Goal: Task Accomplishment & Management: Complete application form

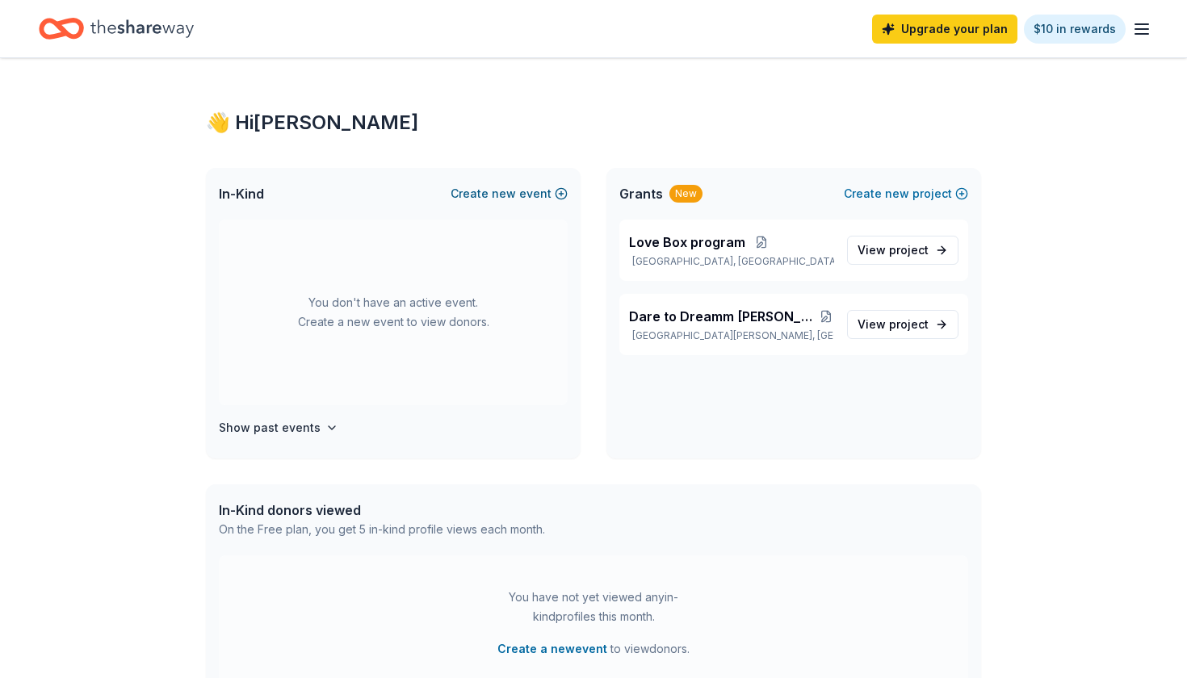
click at [514, 197] on span "new" at bounding box center [504, 193] width 24 height 19
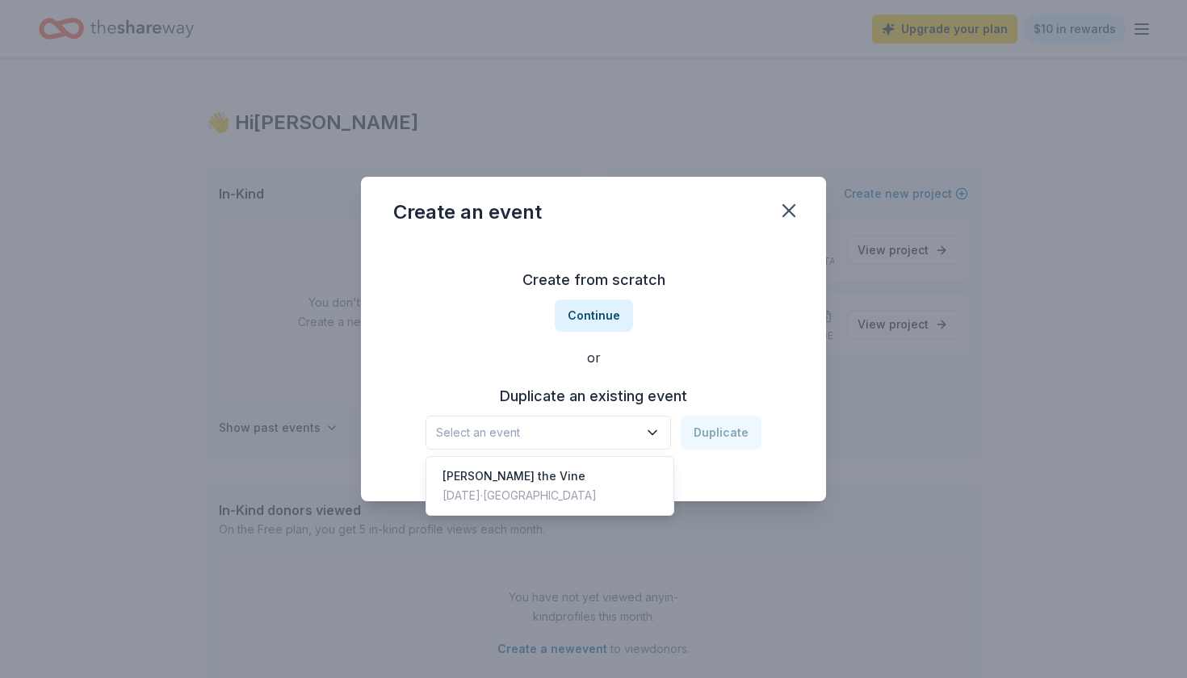
click at [536, 434] on span "Select an event" at bounding box center [537, 432] width 202 height 19
click at [515, 486] on div "[DATE] · [GEOGRAPHIC_DATA]" at bounding box center [519, 495] width 154 height 19
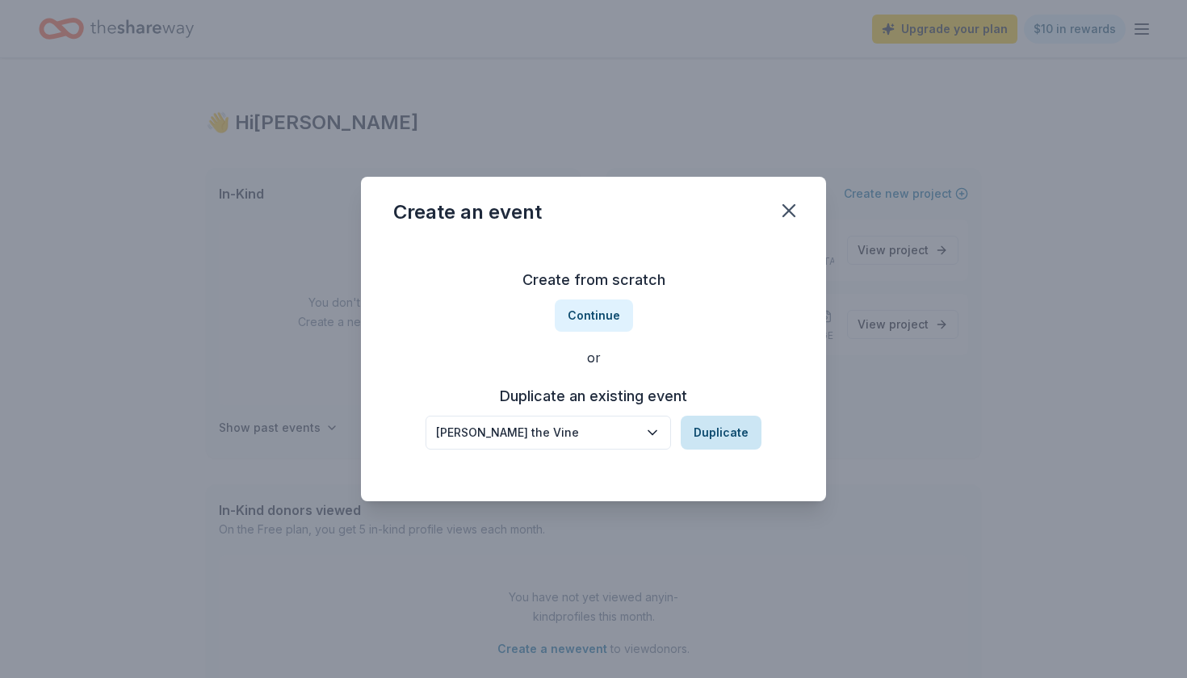
click at [718, 423] on button "Duplicate" at bounding box center [721, 433] width 81 height 34
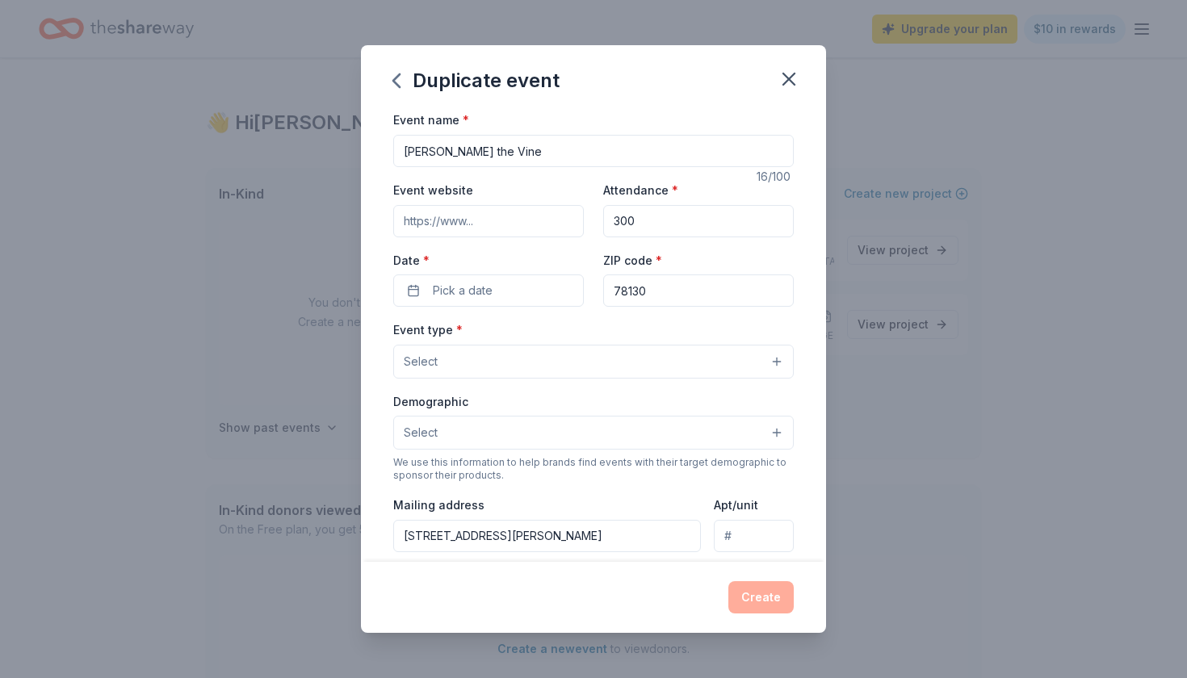
click at [533, 226] on input "Event website" at bounding box center [488, 221] width 191 height 32
click at [523, 291] on button "Pick a date" at bounding box center [488, 291] width 191 height 32
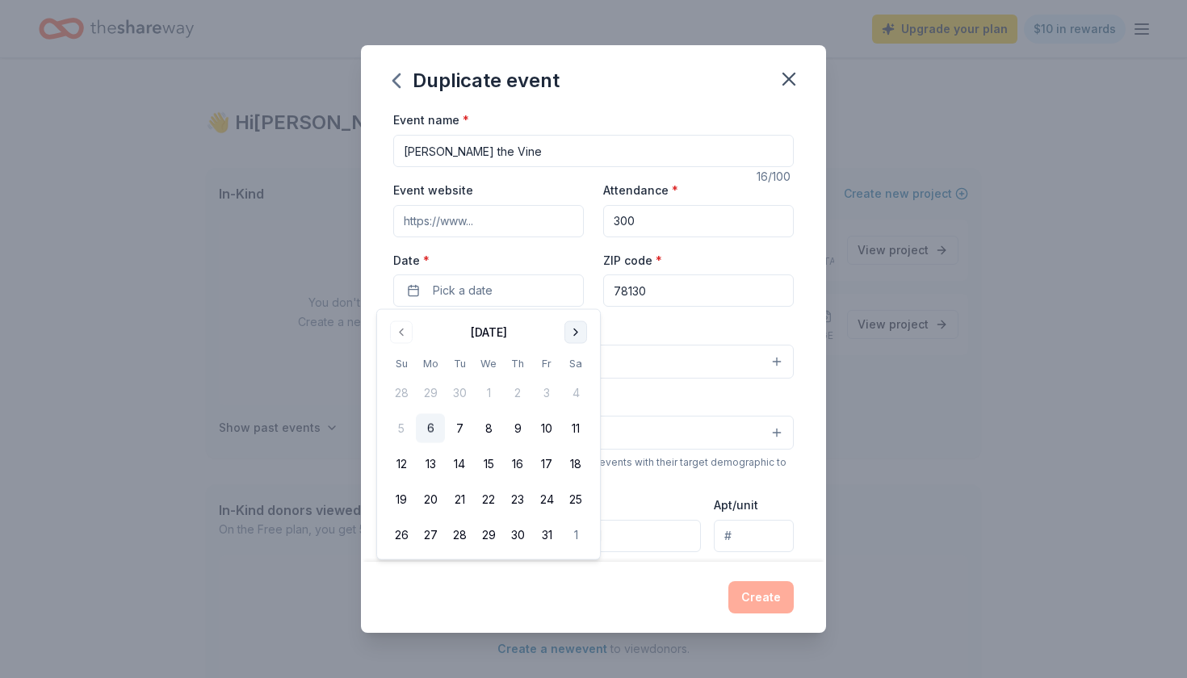
click at [571, 321] on button "Go to next month" at bounding box center [575, 332] width 23 height 23
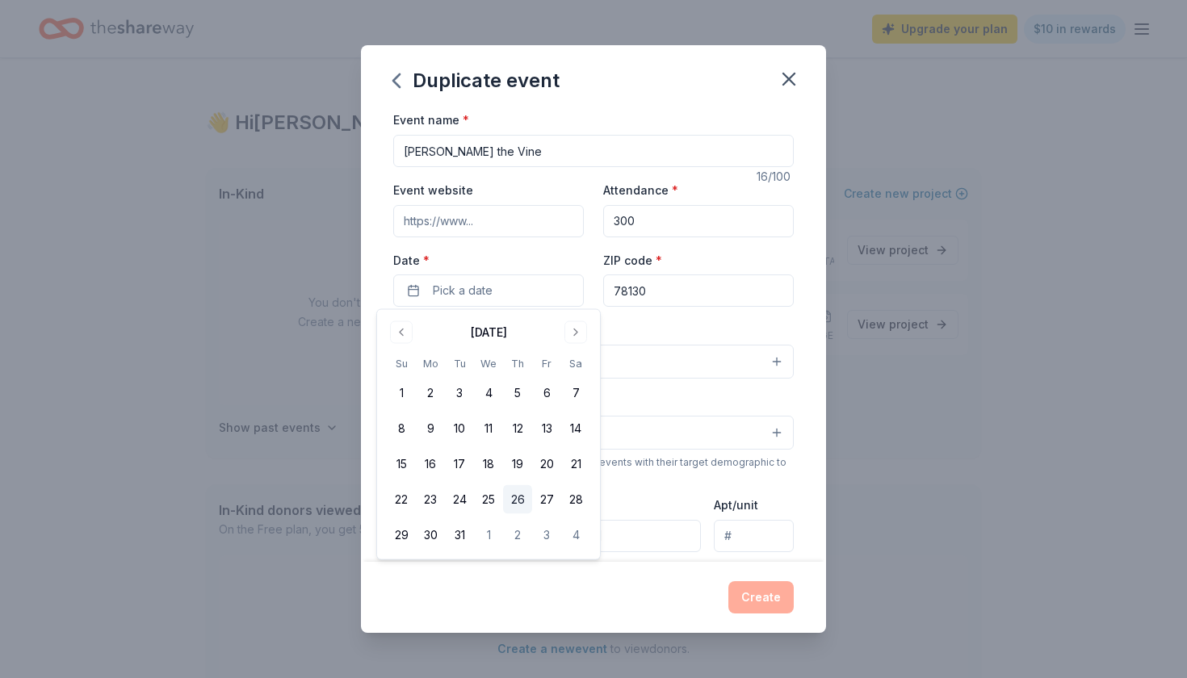
click at [519, 498] on button "26" at bounding box center [517, 499] width 29 height 29
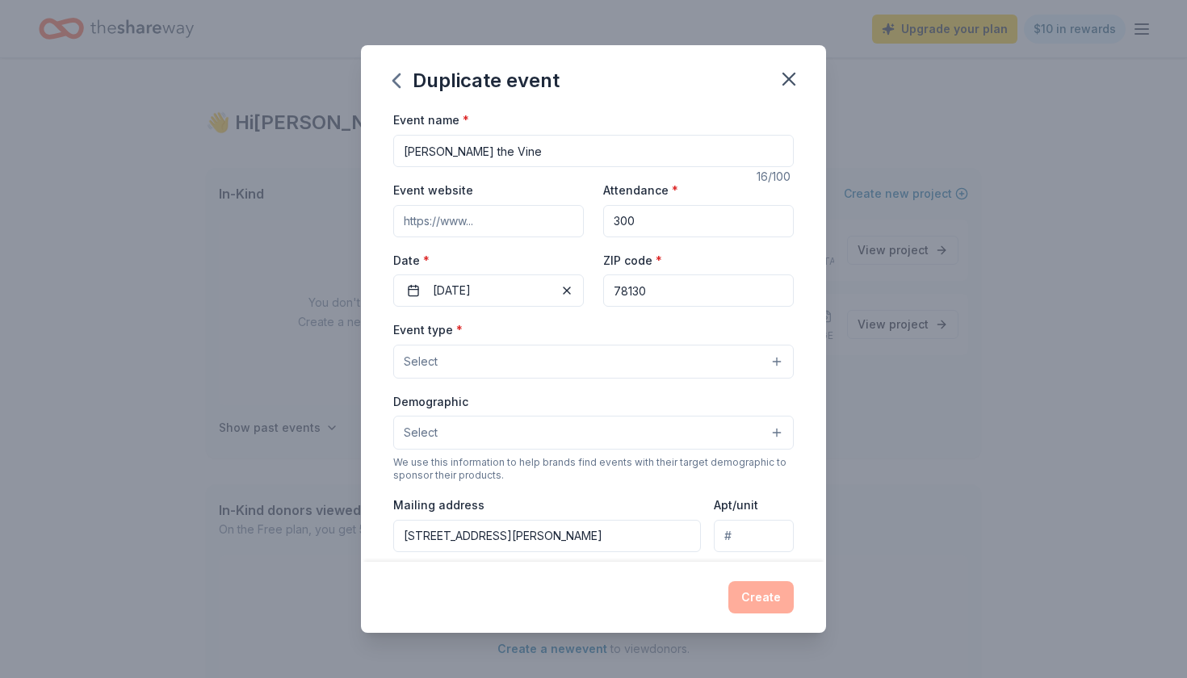
click at [531, 365] on button "Select" at bounding box center [593, 362] width 400 height 34
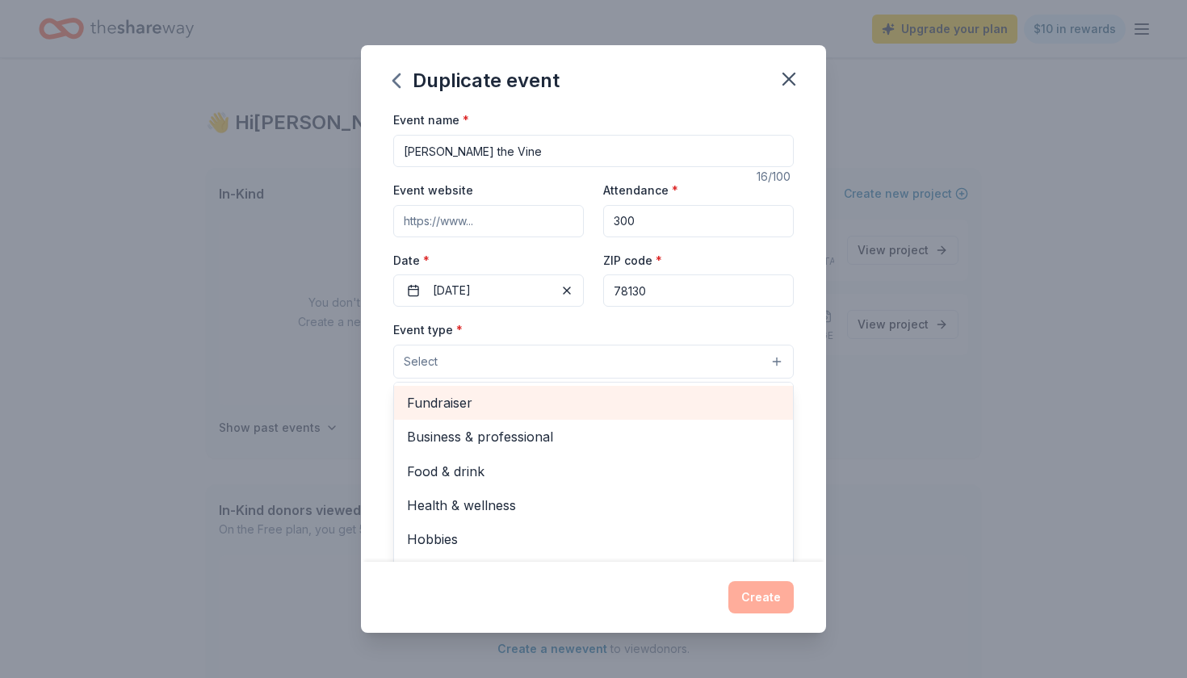
click at [514, 402] on span "Fundraiser" at bounding box center [593, 402] width 373 height 21
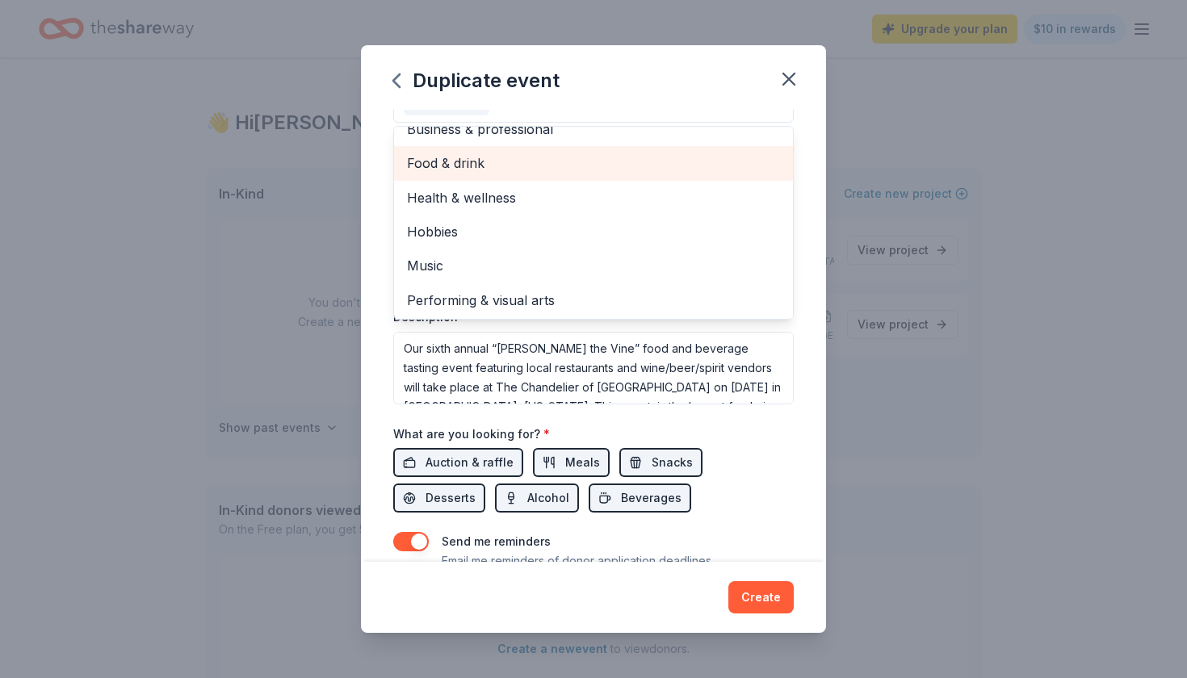
scroll to position [269, 0]
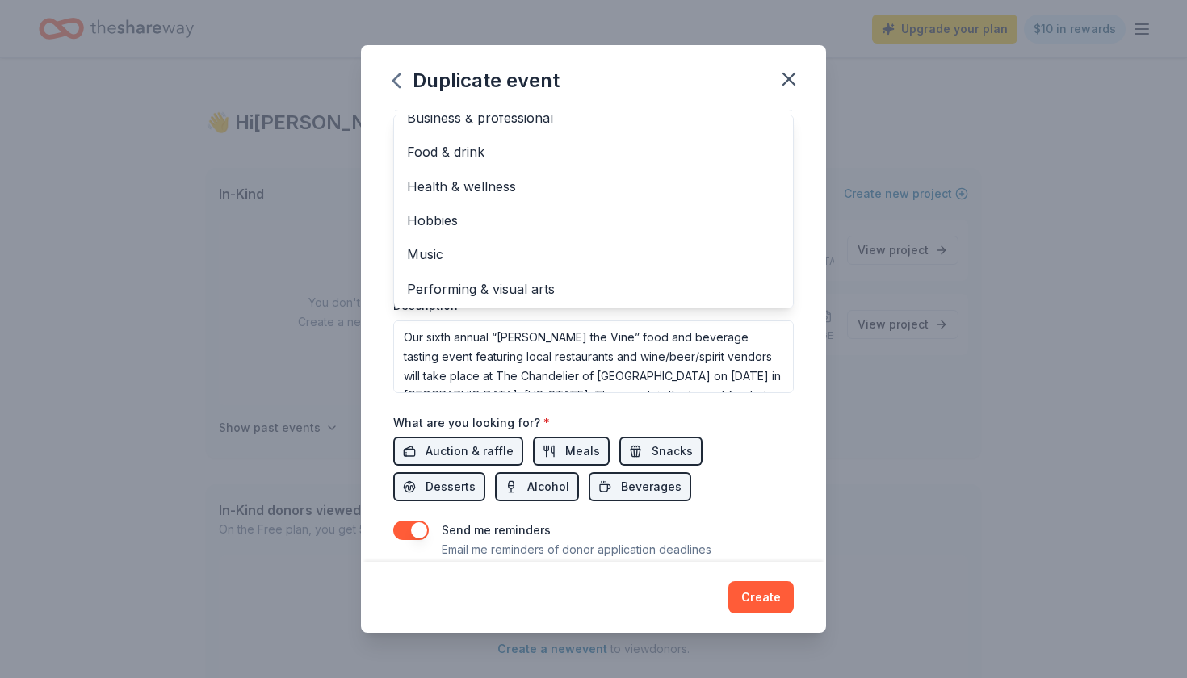
click at [801, 266] on div "Event name * [PERSON_NAME] the Vine 16 /100 Event website Attendance * 300 Date…" at bounding box center [593, 335] width 465 height 451
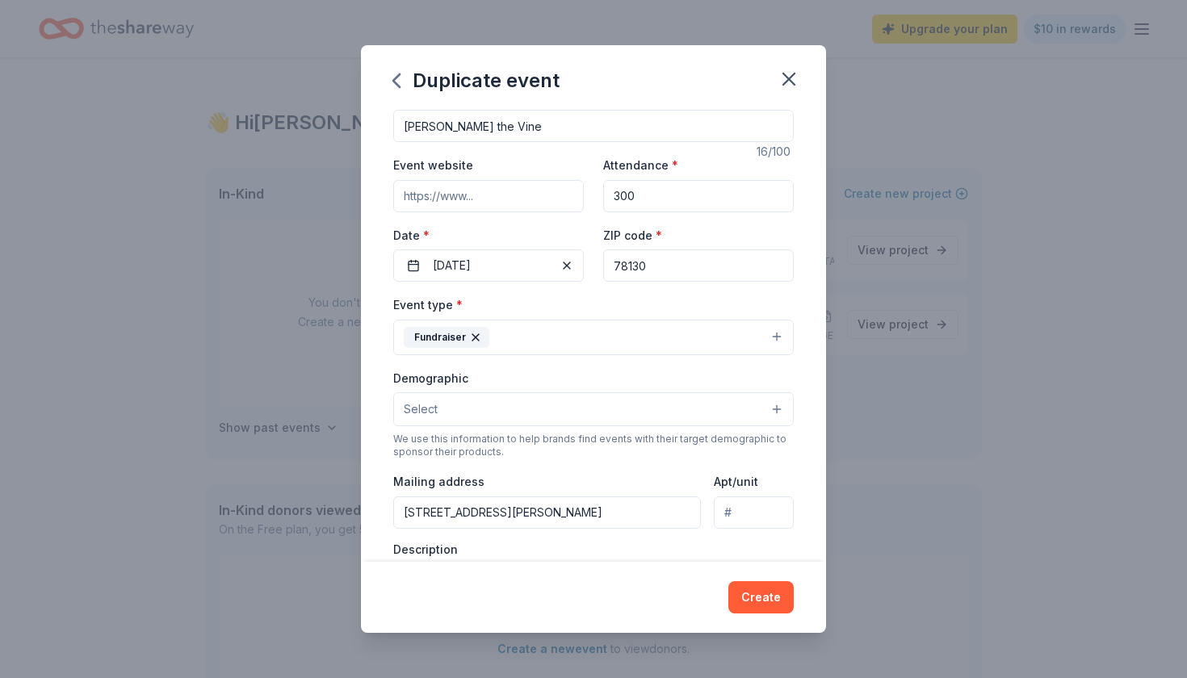
click at [530, 409] on button "Select" at bounding box center [593, 409] width 400 height 34
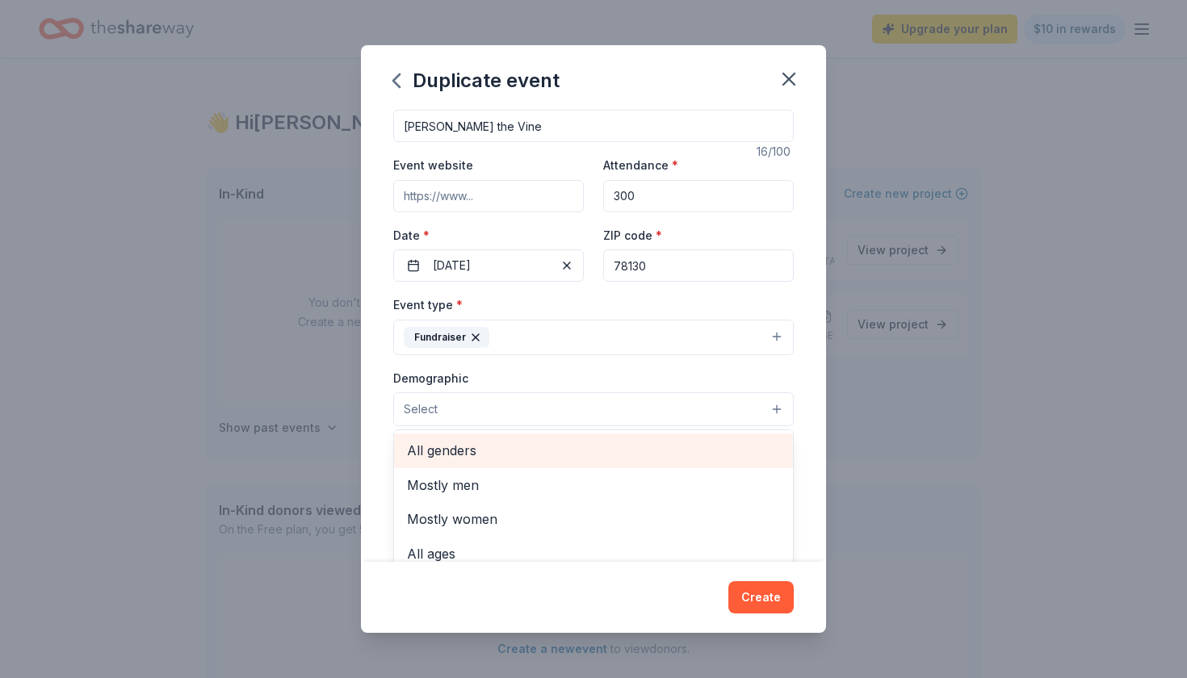
click at [499, 445] on span "All genders" at bounding box center [593, 450] width 373 height 21
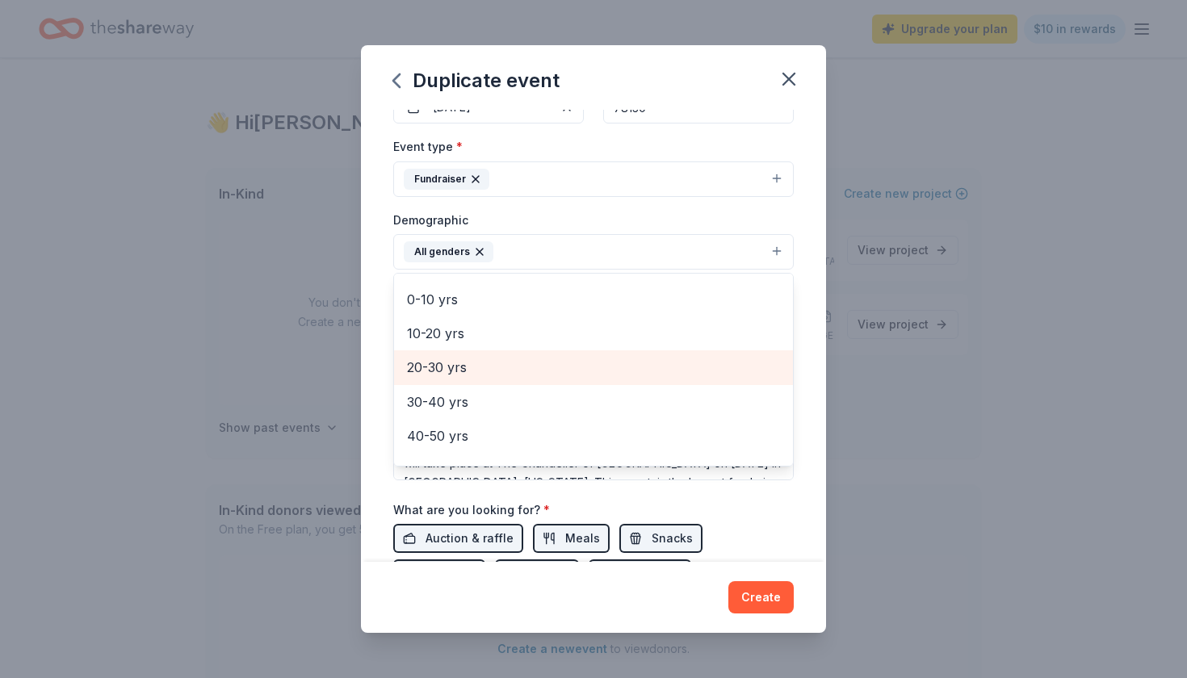
scroll to position [115, 0]
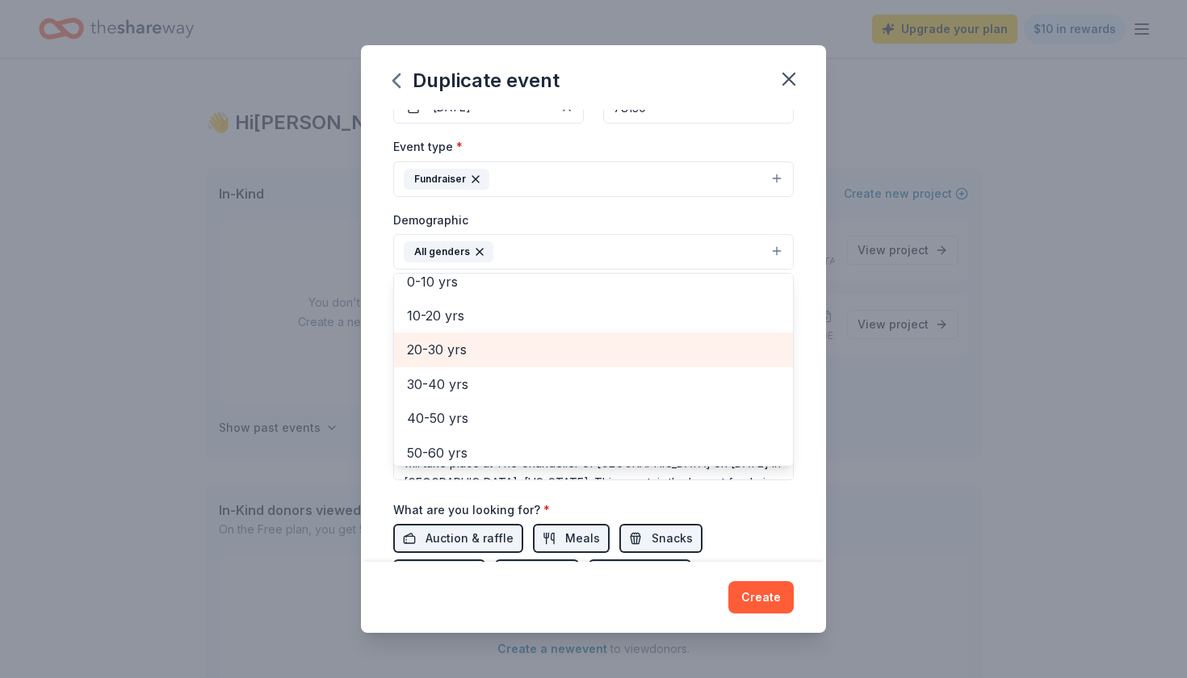
click at [497, 349] on span "20-30 yrs" at bounding box center [593, 349] width 373 height 21
click at [489, 345] on span "30-40 yrs" at bounding box center [593, 349] width 373 height 21
click at [489, 345] on span "40-50 yrs" at bounding box center [593, 349] width 373 height 21
click at [489, 345] on span "50-60 yrs" at bounding box center [593, 349] width 373 height 21
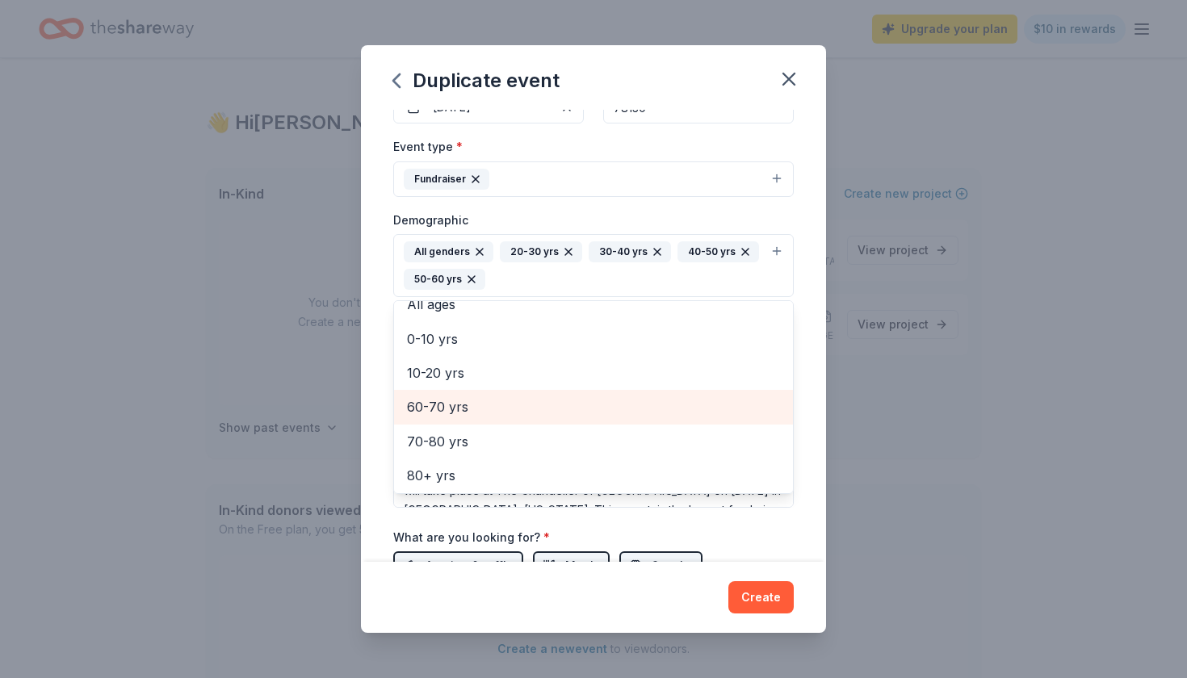
click at [489, 345] on span "0-10 yrs" at bounding box center [593, 339] width 373 height 21
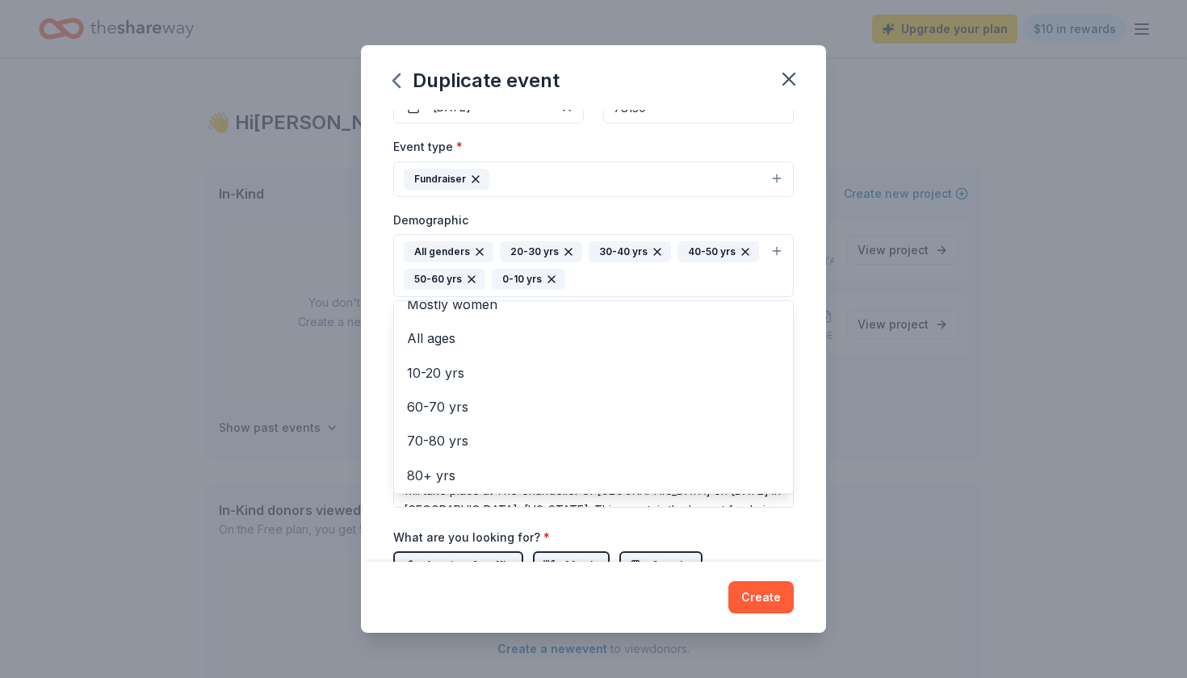
click at [554, 279] on icon "button" at bounding box center [551, 279] width 13 height 13
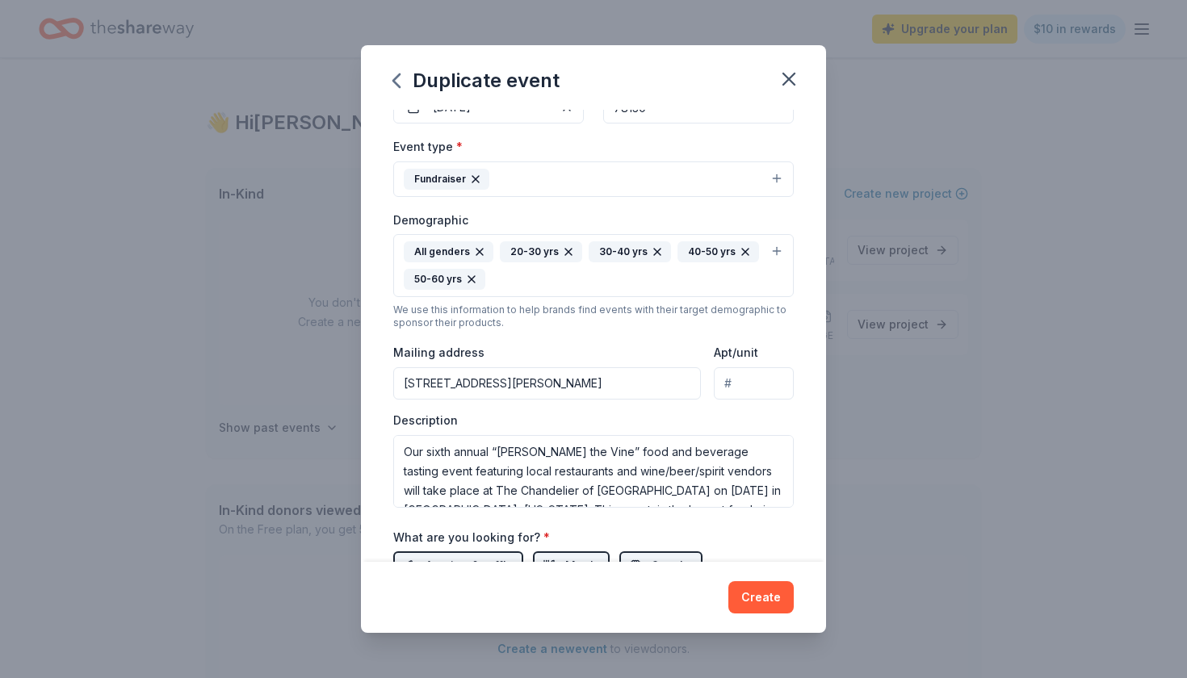
click at [800, 291] on div "Event name * [PERSON_NAME] the Vine 16 /100 Event website Attendance * 300 Date…" at bounding box center [593, 335] width 465 height 451
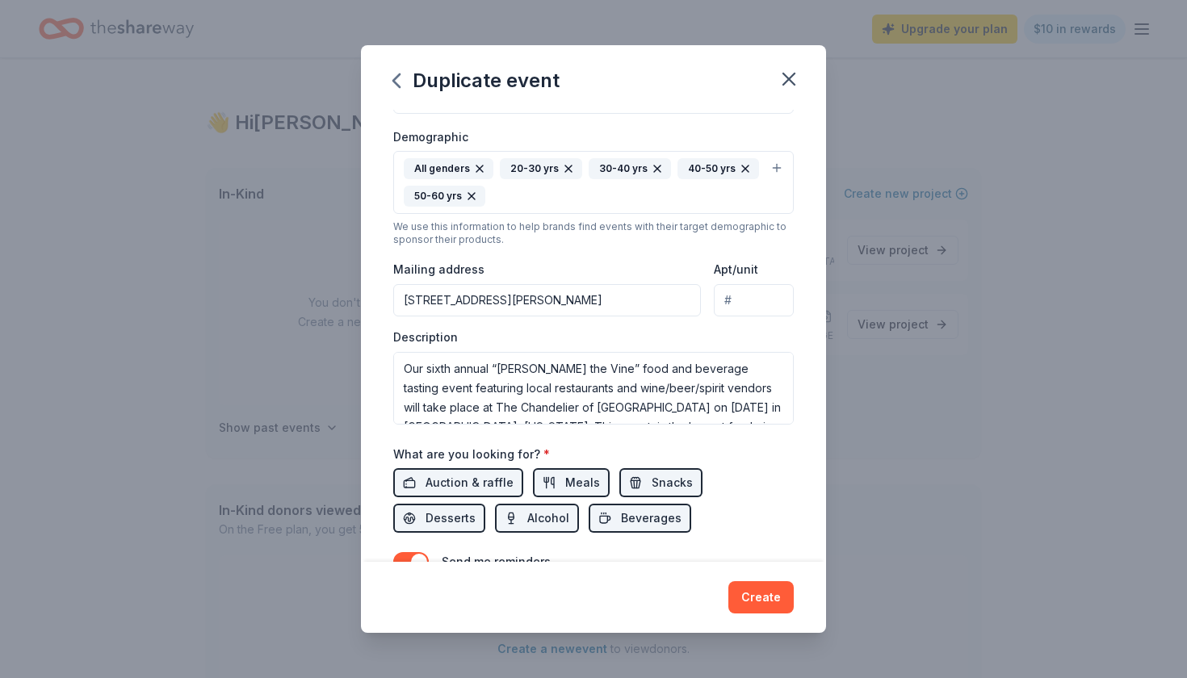
scroll to position [270, 0]
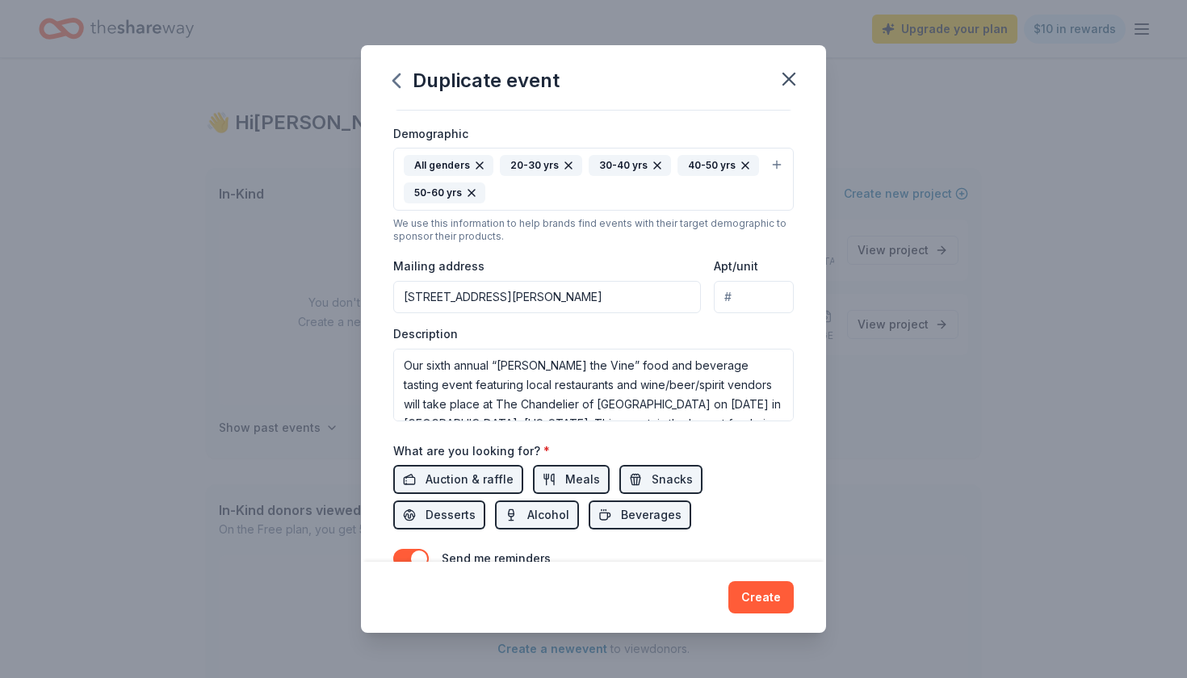
drag, startPoint x: 655, startPoint y: 289, endPoint x: 285, endPoint y: 289, distance: 369.8
type input "[STREET_ADDRESS]"
click at [620, 441] on div "What are you looking for? * Auction & raffle Meals Snacks Desserts Alcohol Beve…" at bounding box center [593, 486] width 400 height 90
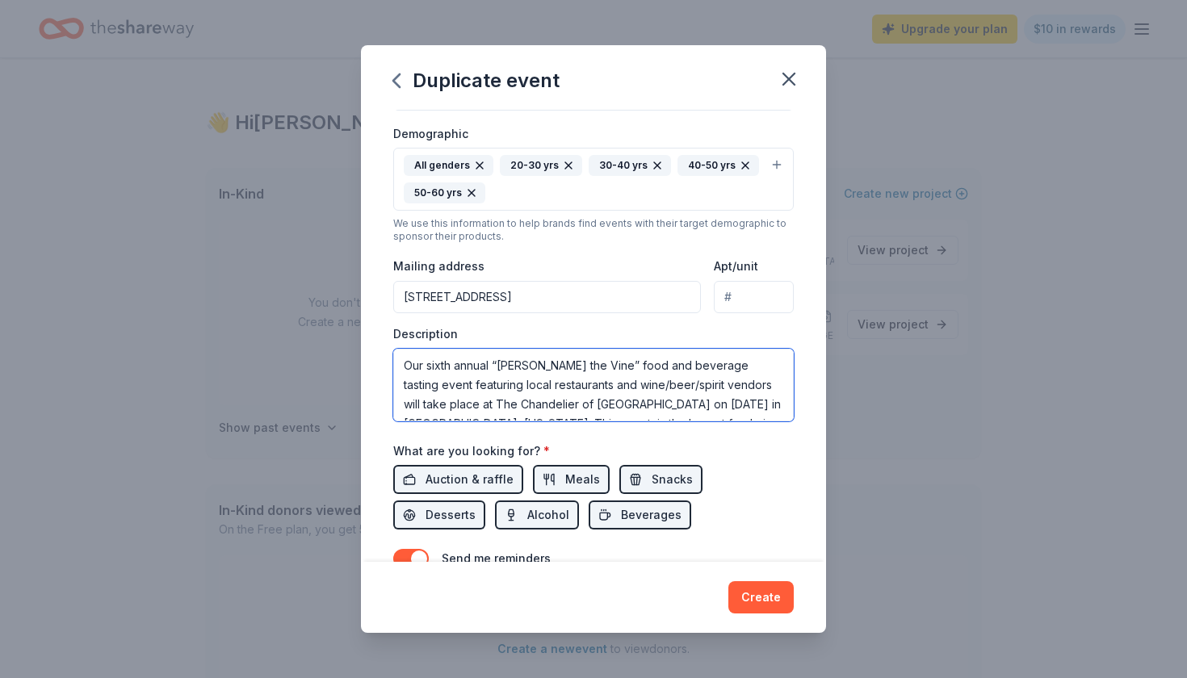
click at [451, 361] on textarea "Our sixth annual “[PERSON_NAME] the Vine” food and beverage tasting event featu…" at bounding box center [593, 385] width 400 height 73
click at [614, 399] on textarea "Our 7th annual “[PERSON_NAME] the Vine” food and beverage tasting event featuri…" at bounding box center [593, 385] width 400 height 73
drag, startPoint x: 648, startPoint y: 400, endPoint x: 577, endPoint y: 405, distance: 70.4
click at [577, 405] on textarea "Our 7th annual “[PERSON_NAME] the Vine” food and beverage tasting event featuri…" at bounding box center [593, 385] width 400 height 73
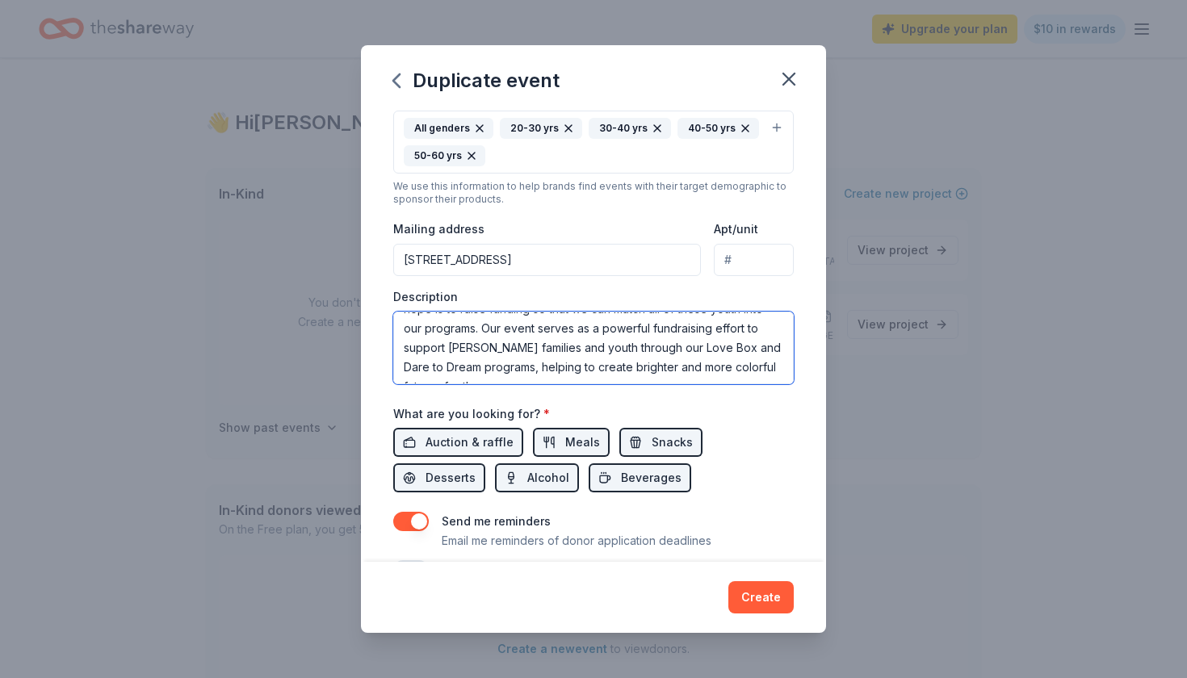
scroll to position [308, 0]
type textarea "Our 7th annual “[PERSON_NAME] the Vine” food and beverage tasting event featuri…"
click at [490, 432] on span "Auction & raffle" at bounding box center [470, 441] width 88 height 19
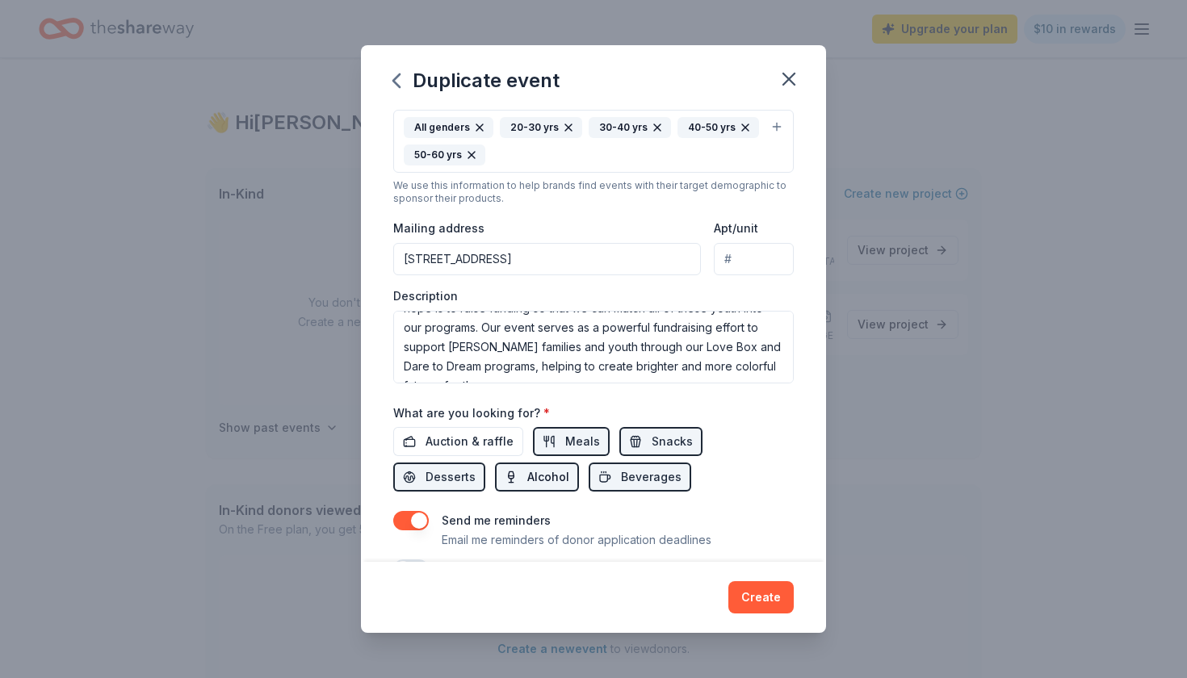
click at [527, 470] on span "Alcohol" at bounding box center [548, 477] width 42 height 19
click at [621, 468] on span "Beverages" at bounding box center [651, 477] width 61 height 19
click at [574, 434] on span "Meals" at bounding box center [582, 441] width 35 height 19
click at [677, 433] on span "Snacks" at bounding box center [672, 441] width 41 height 19
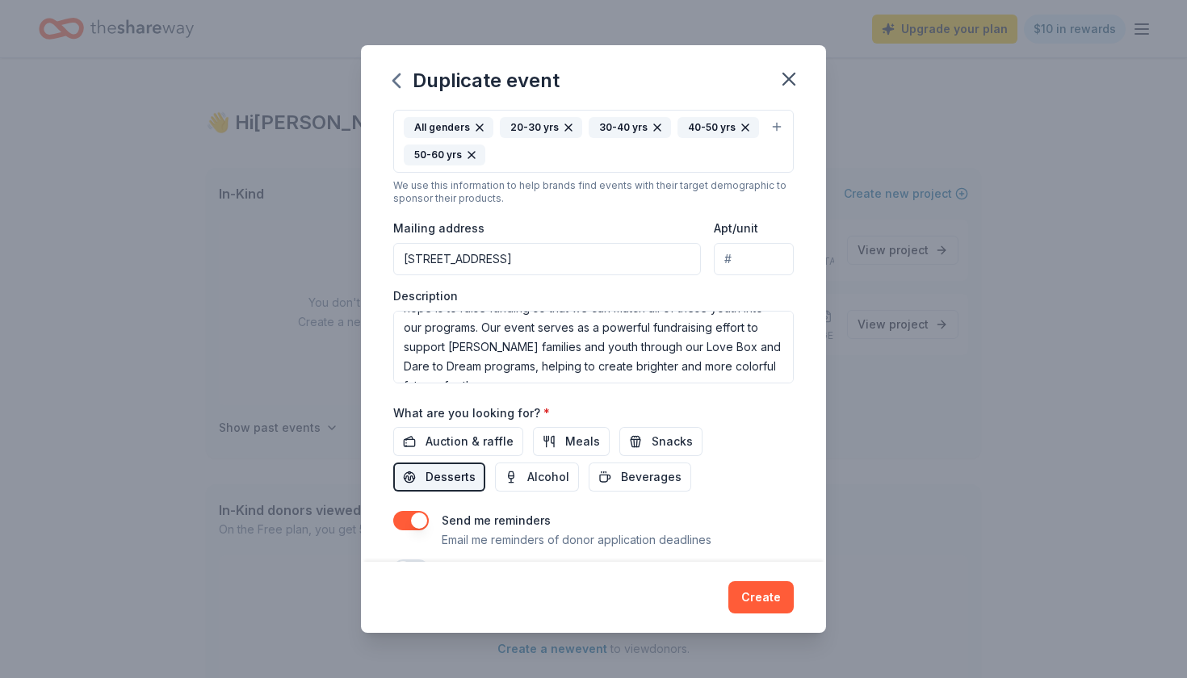
click at [476, 468] on span "Desserts" at bounding box center [451, 477] width 50 height 19
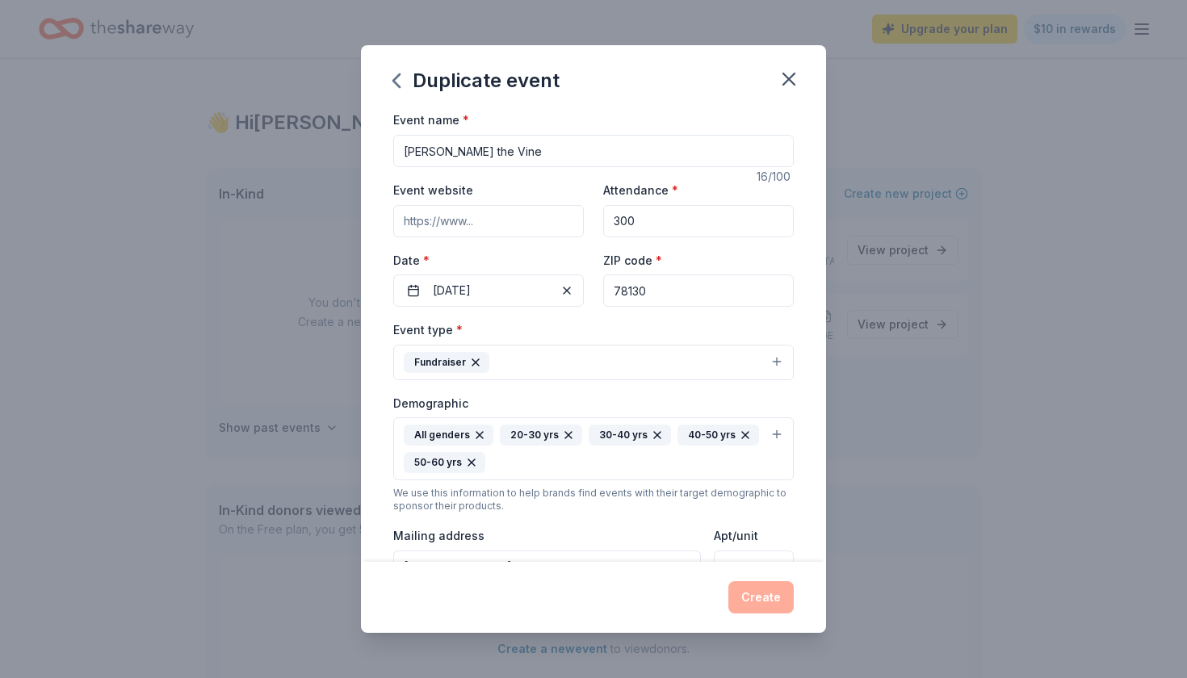
scroll to position [0, 0]
click at [517, 219] on input "Event website" at bounding box center [488, 221] width 191 height 32
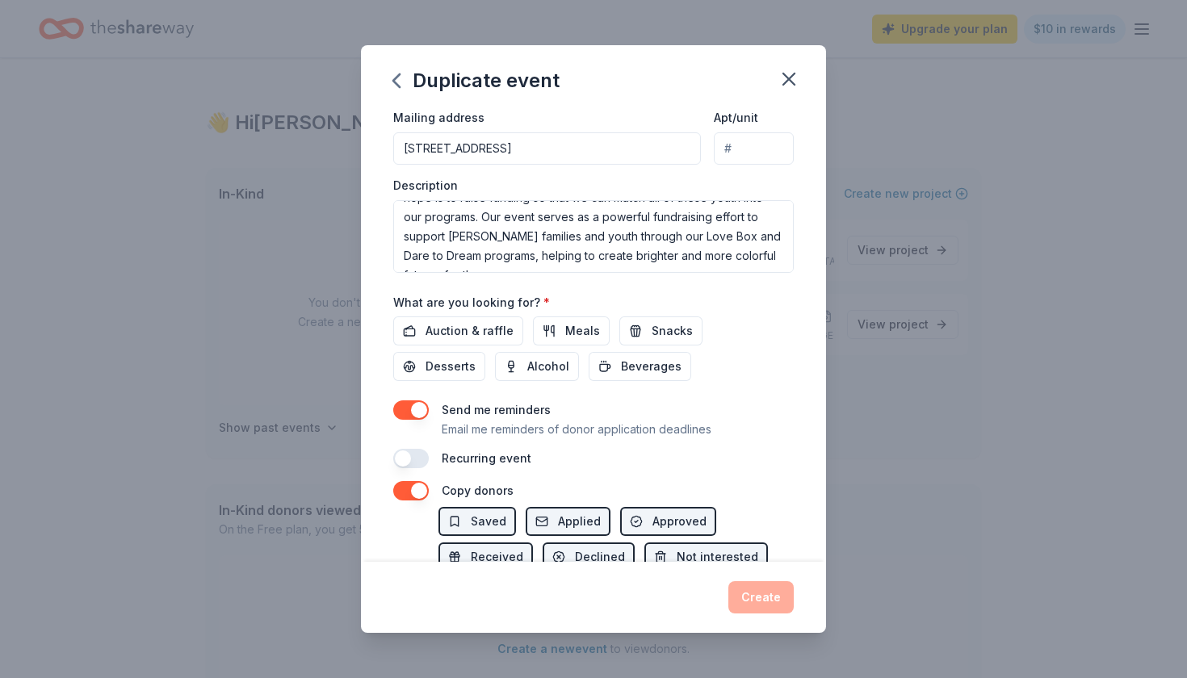
scroll to position [412, 0]
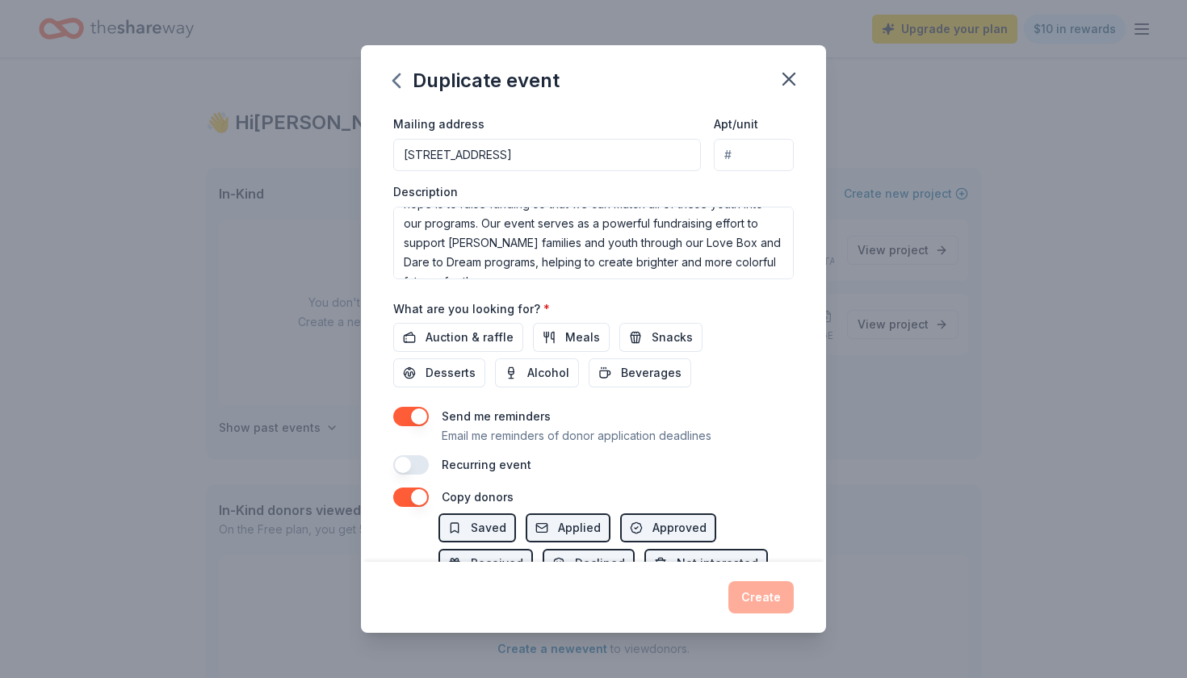
type input "[DOMAIN_NAME]"
click at [447, 350] on div "Auction & raffle Meals Snacks Desserts Alcohol Beverages" at bounding box center [593, 355] width 400 height 65
click at [449, 343] on span "Auction & raffle" at bounding box center [470, 337] width 88 height 19
click at [527, 371] on span "Alcohol" at bounding box center [548, 372] width 42 height 19
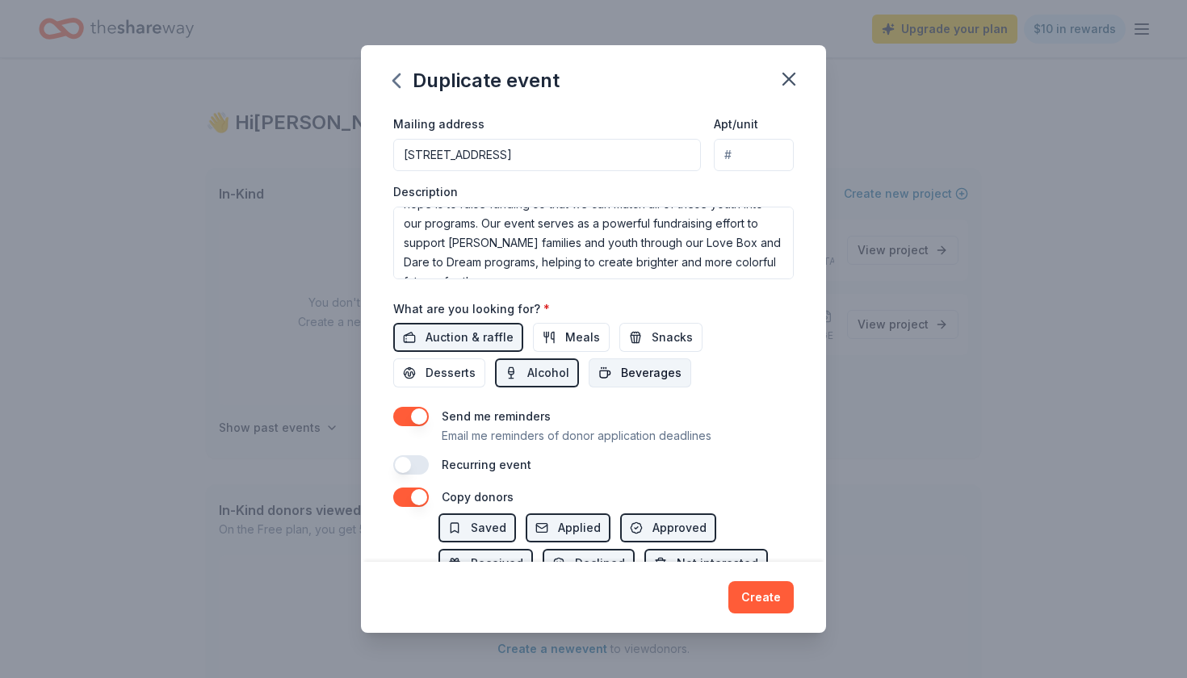
click at [621, 371] on span "Beverages" at bounding box center [651, 372] width 61 height 19
drag, startPoint x: 545, startPoint y: 338, endPoint x: 694, endPoint y: 337, distance: 148.6
click at [694, 337] on div "Auction & raffle Meals Snacks Desserts Alcohol Beverages" at bounding box center [593, 355] width 400 height 65
click at [660, 335] on span "Snacks" at bounding box center [672, 337] width 41 height 19
click at [585, 334] on span "Meals" at bounding box center [582, 337] width 35 height 19
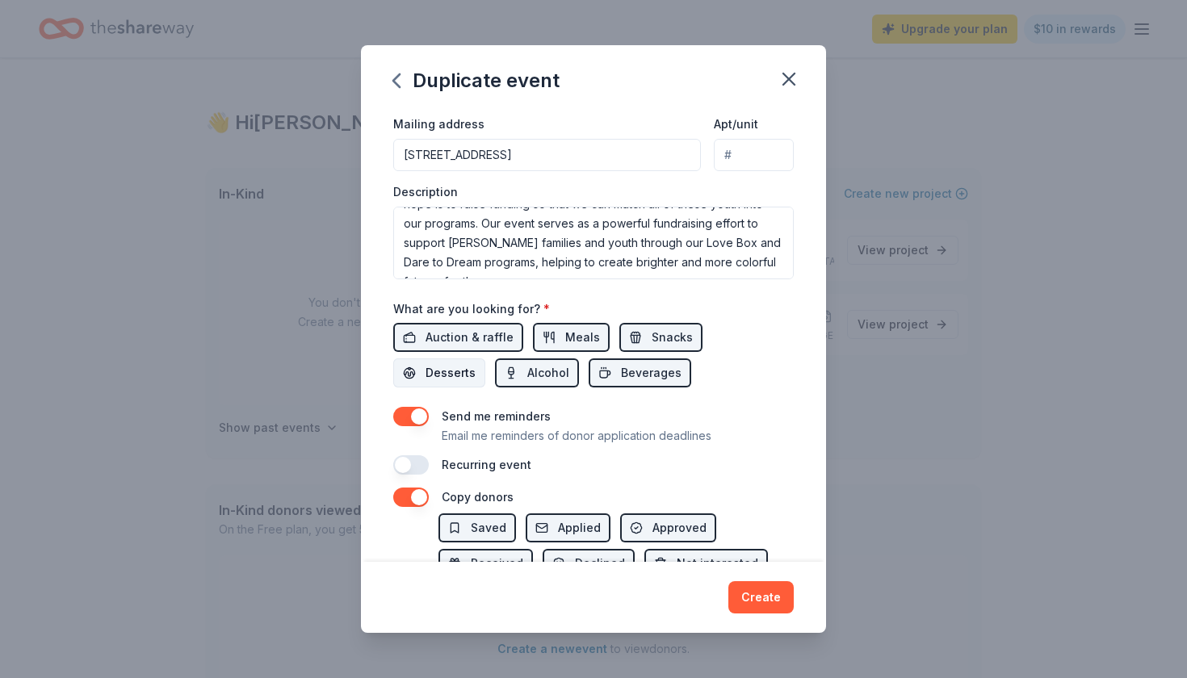
click at [476, 363] on span "Desserts" at bounding box center [451, 372] width 50 height 19
click at [753, 611] on button "Create" at bounding box center [760, 597] width 65 height 32
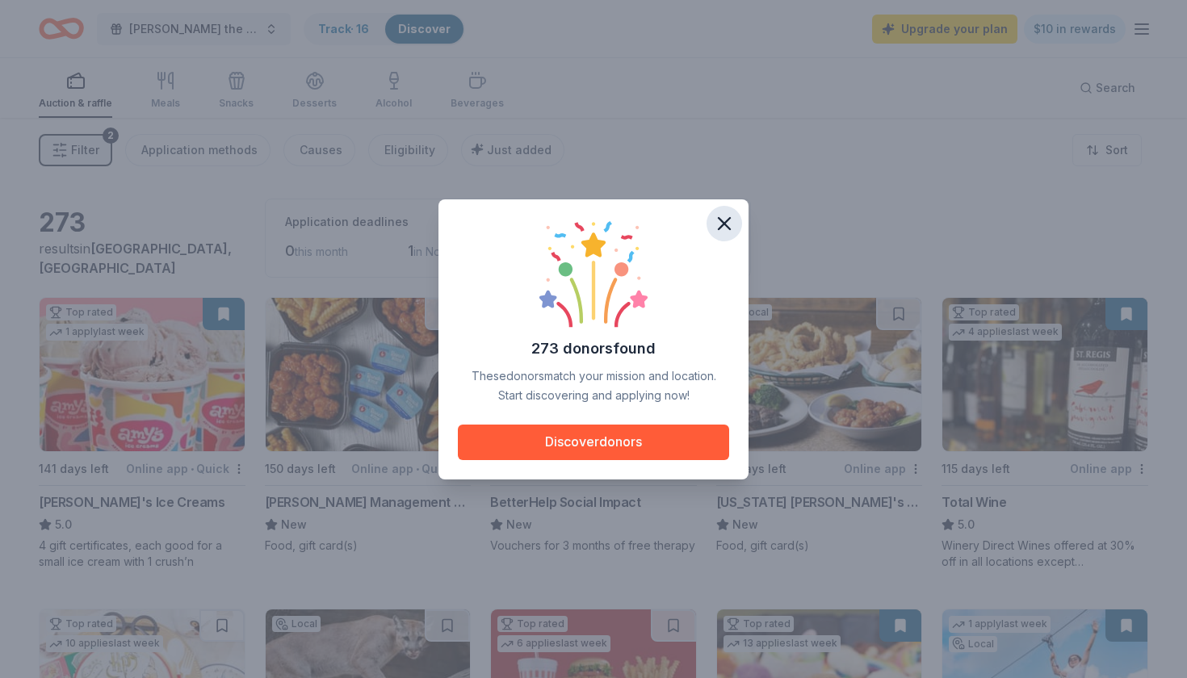
click at [730, 214] on icon "button" at bounding box center [724, 223] width 23 height 23
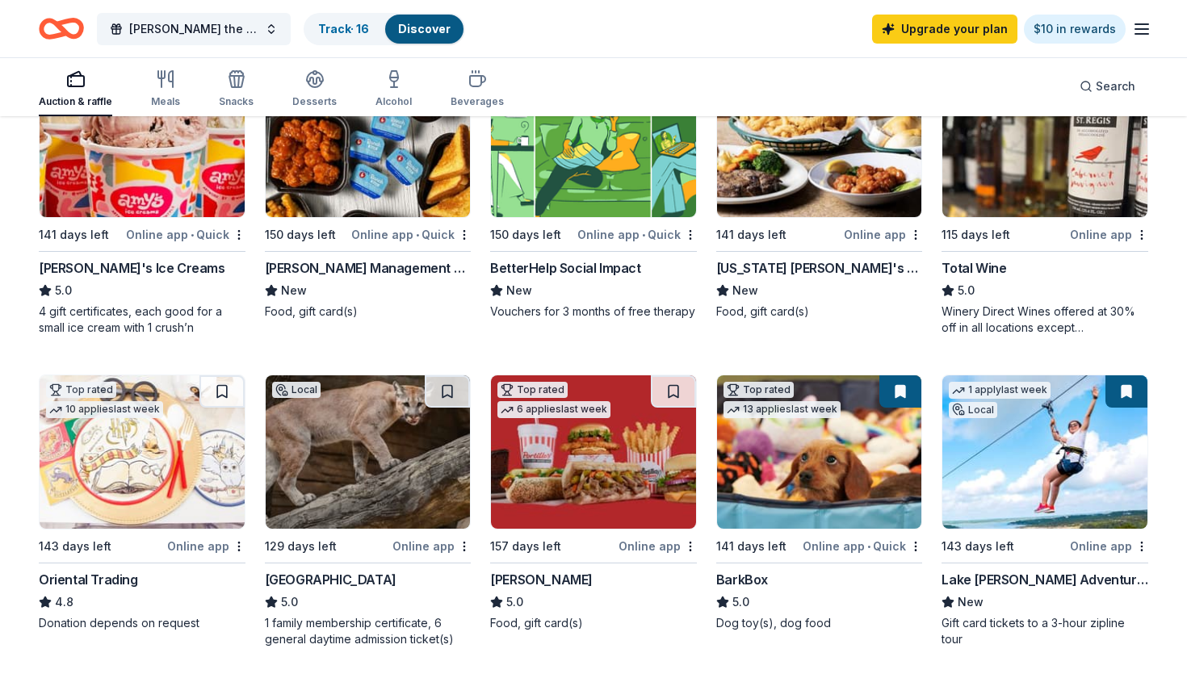
scroll to position [339, 0]
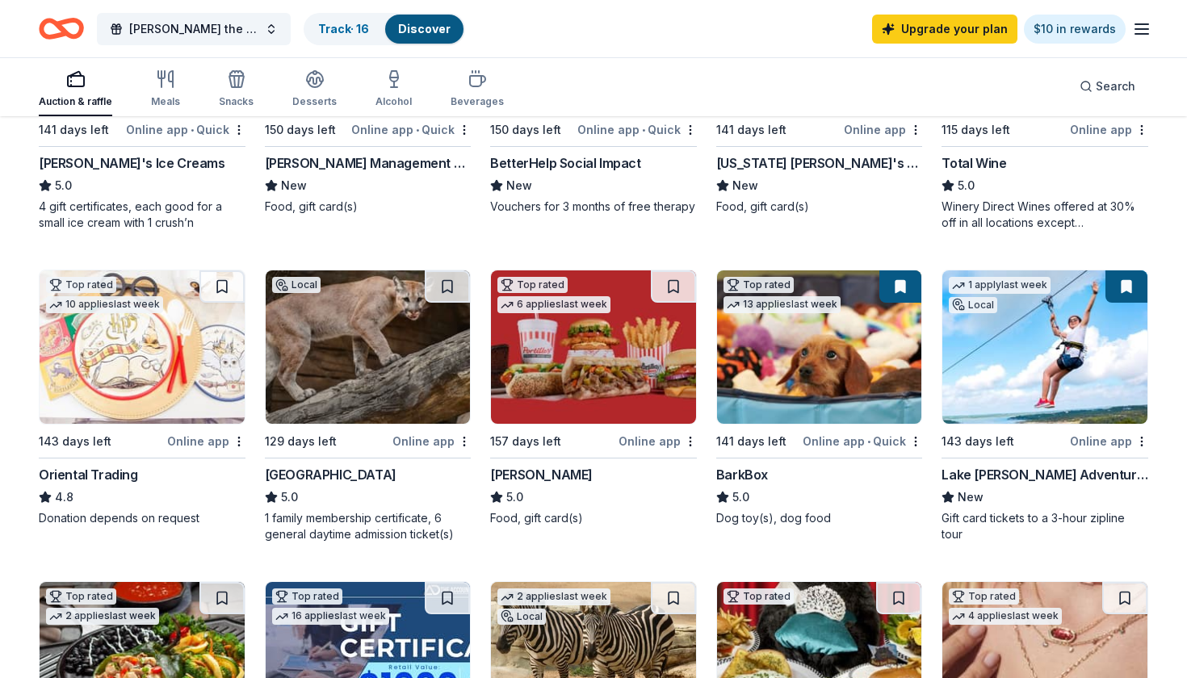
click at [595, 394] on img at bounding box center [593, 346] width 205 height 153
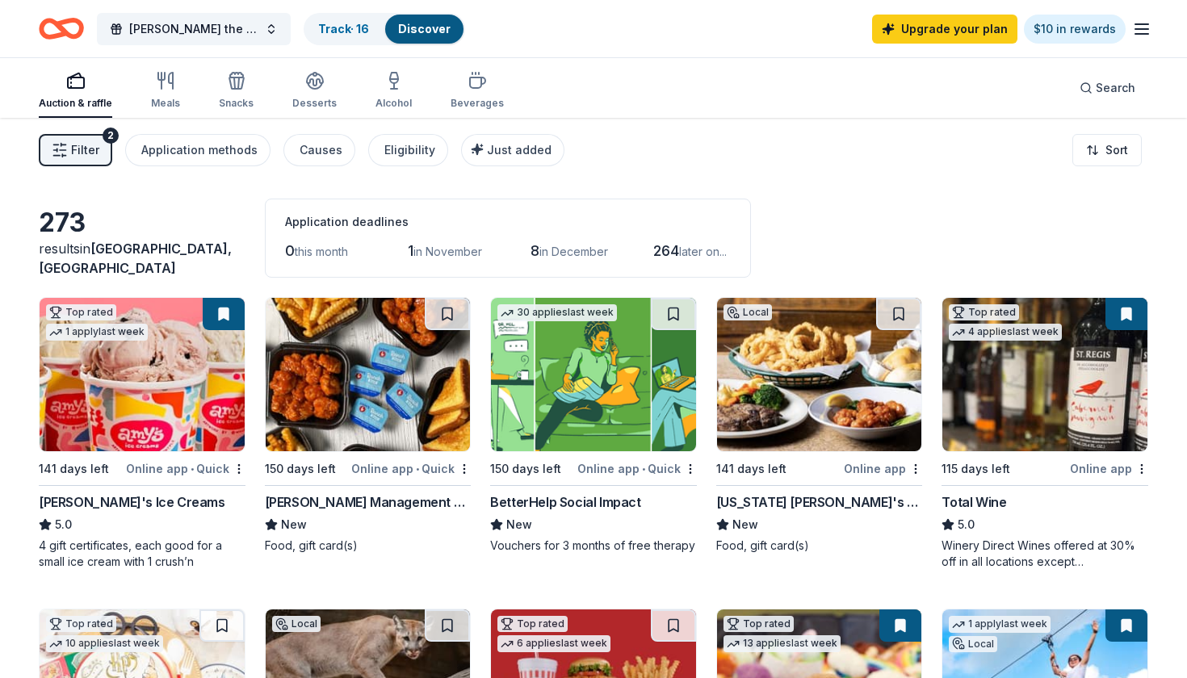
scroll to position [0, 0]
click at [191, 79] on div "Auction & raffle Meals Snacks Desserts Alcohol Beverages" at bounding box center [271, 91] width 465 height 53
